Goal: Transaction & Acquisition: Download file/media

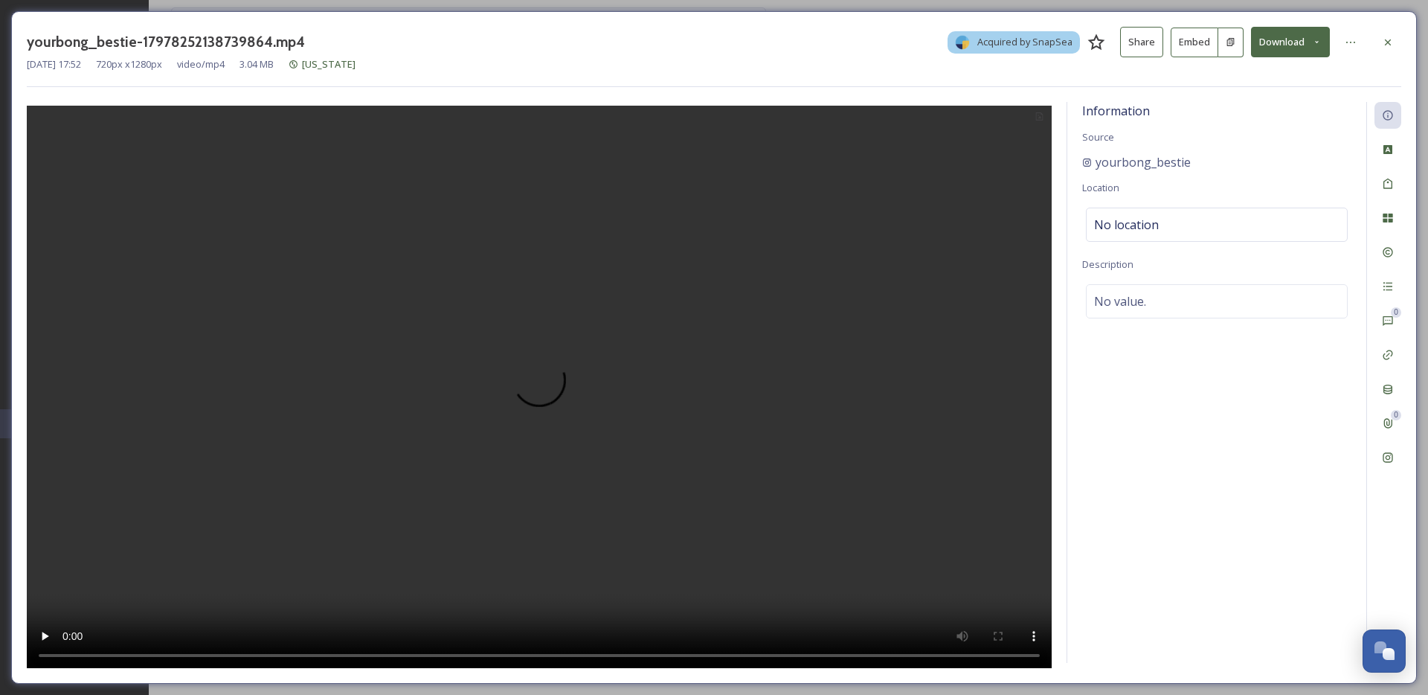
scroll to position [2258, 0]
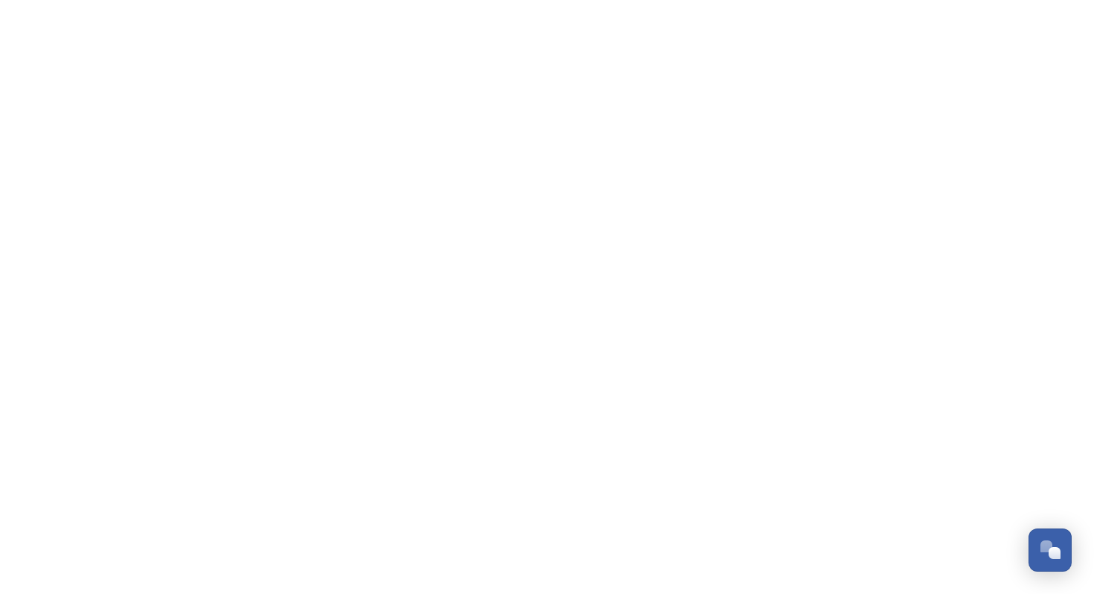
scroll to position [2256, 0]
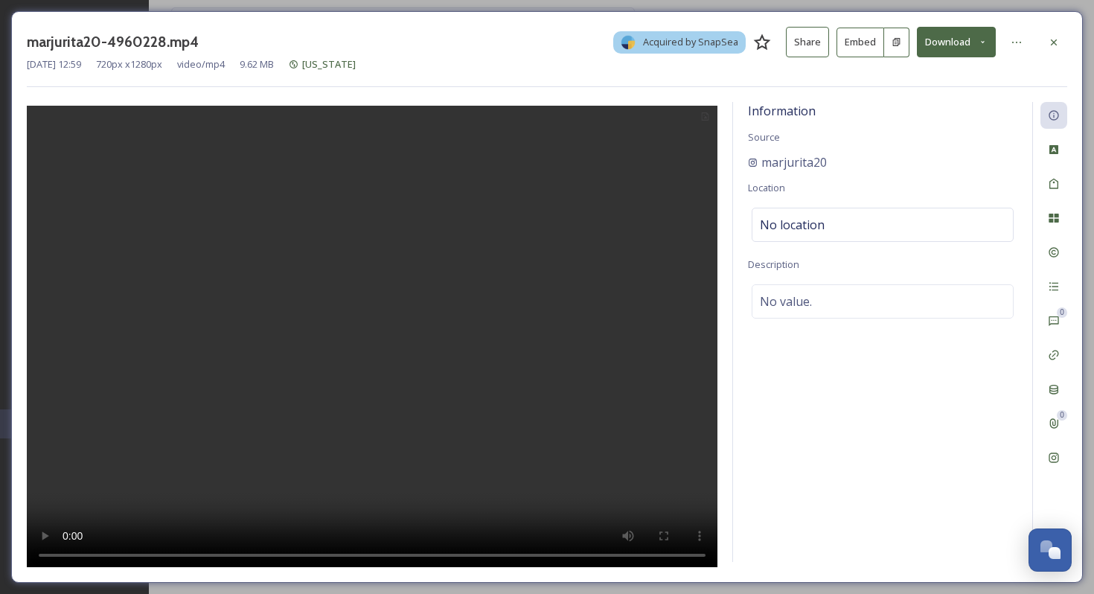
click at [985, 33] on button "Download" at bounding box center [955, 42] width 79 height 31
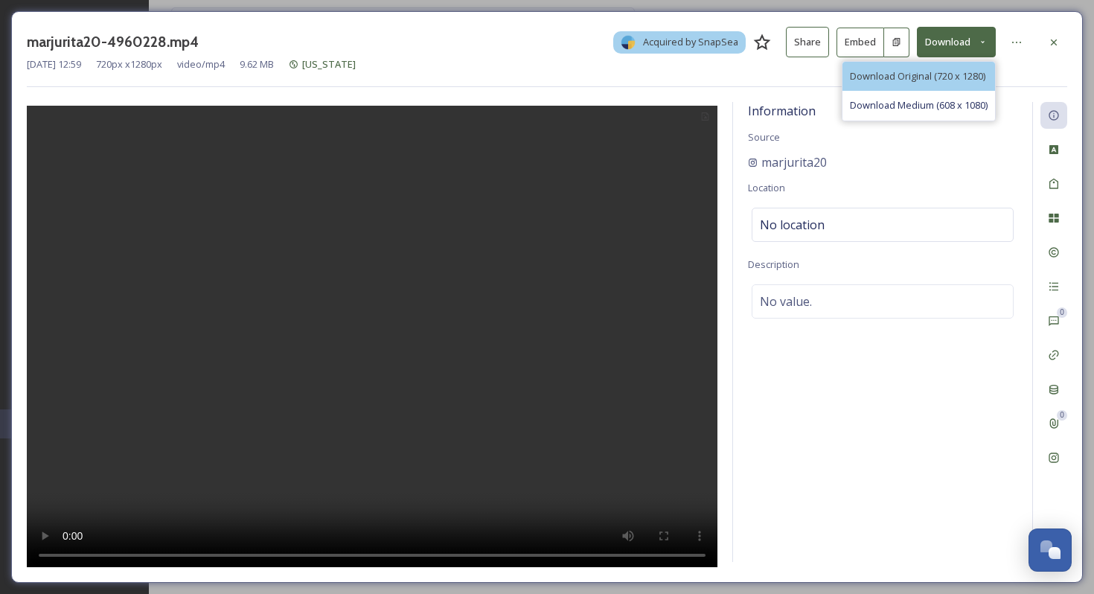
click at [975, 75] on span "Download Original (720 x 1280)" at bounding box center [917, 76] width 135 height 14
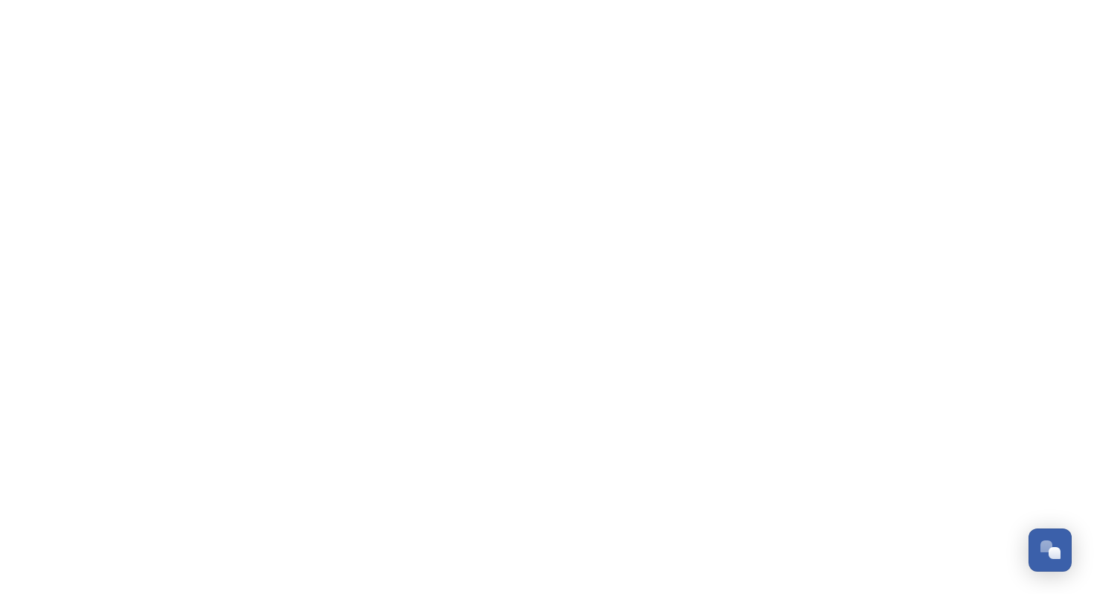
scroll to position [2256, 0]
